Goal: Browse casually

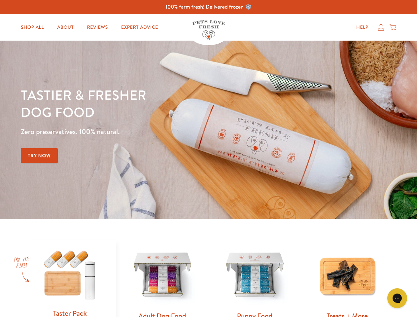
click at [209, 159] on div "Tastier & fresher dog food Zero preservatives. 100% natural. Try Now" at bounding box center [146, 129] width 251 height 87
click at [398, 298] on icon "Gorgias live chat" at bounding box center [397, 298] width 6 height 6
